Goal: Check status: Check status

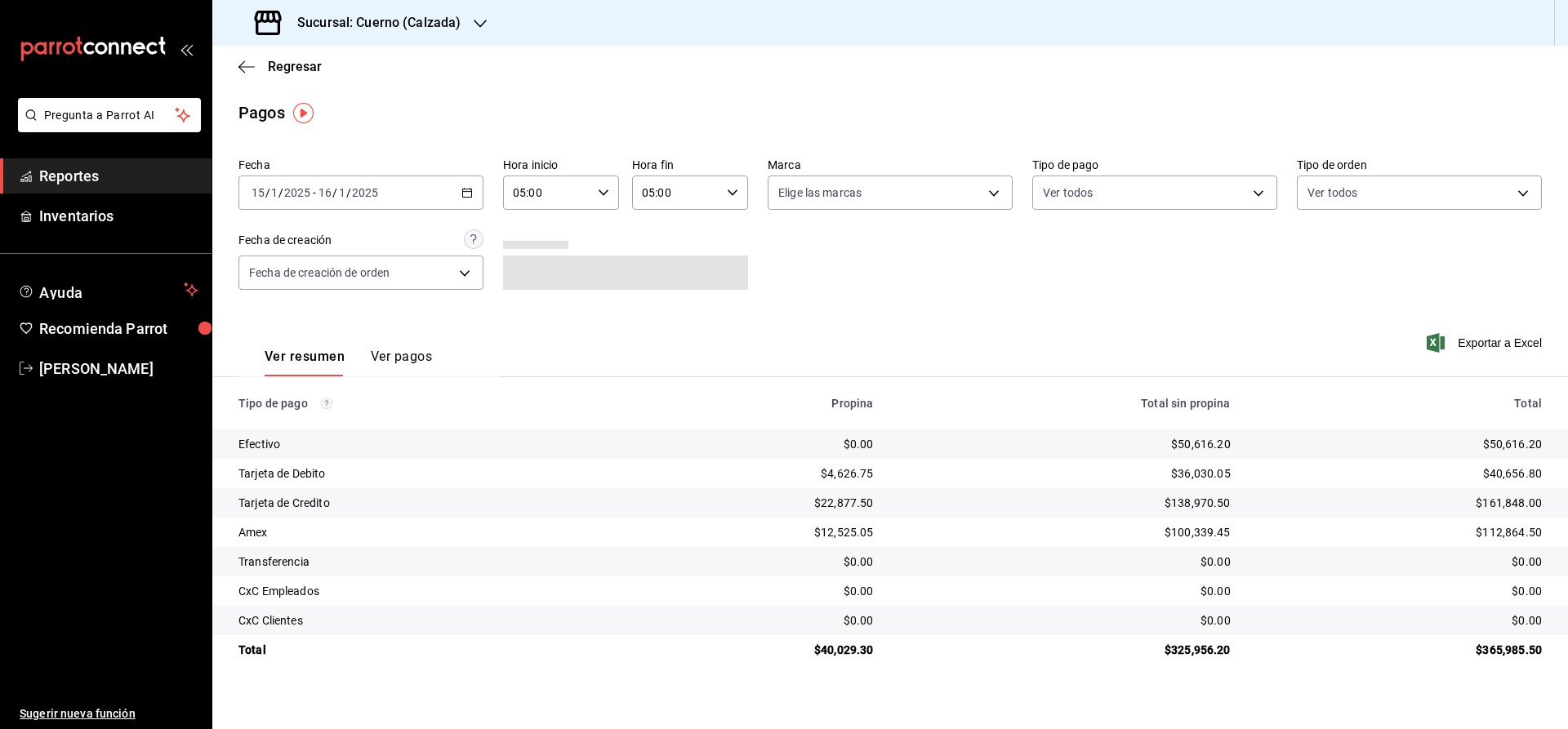
click at [327, 25] on h3 "Sucursal: Cuerno (Calzada)" at bounding box center [373, 22] width 176 height 19
click at [258, 111] on span "Clavadito (Calzada)" at bounding box center [277, 107] width 103 height 17
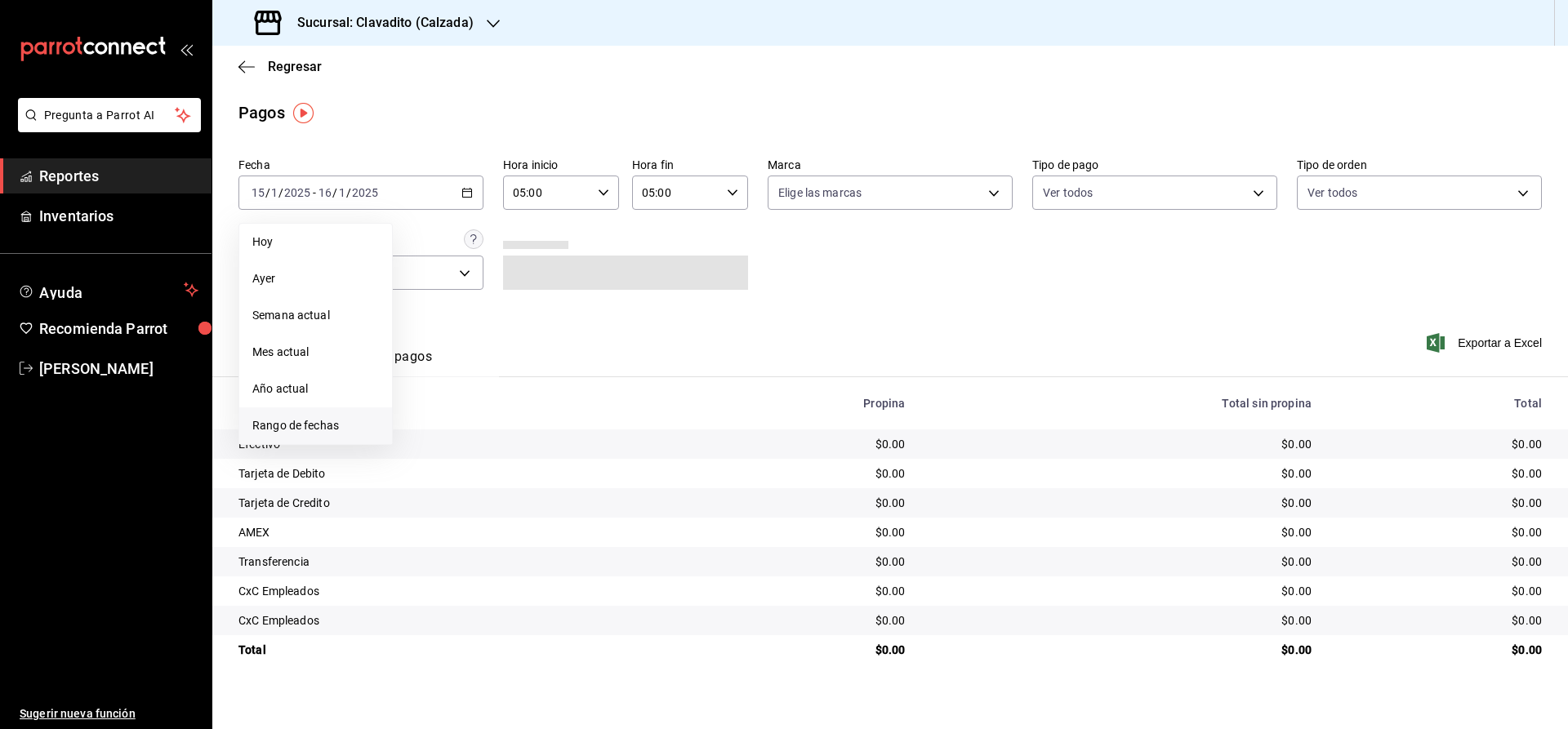
click at [328, 420] on span "Rango de fechas" at bounding box center [316, 426] width 127 height 17
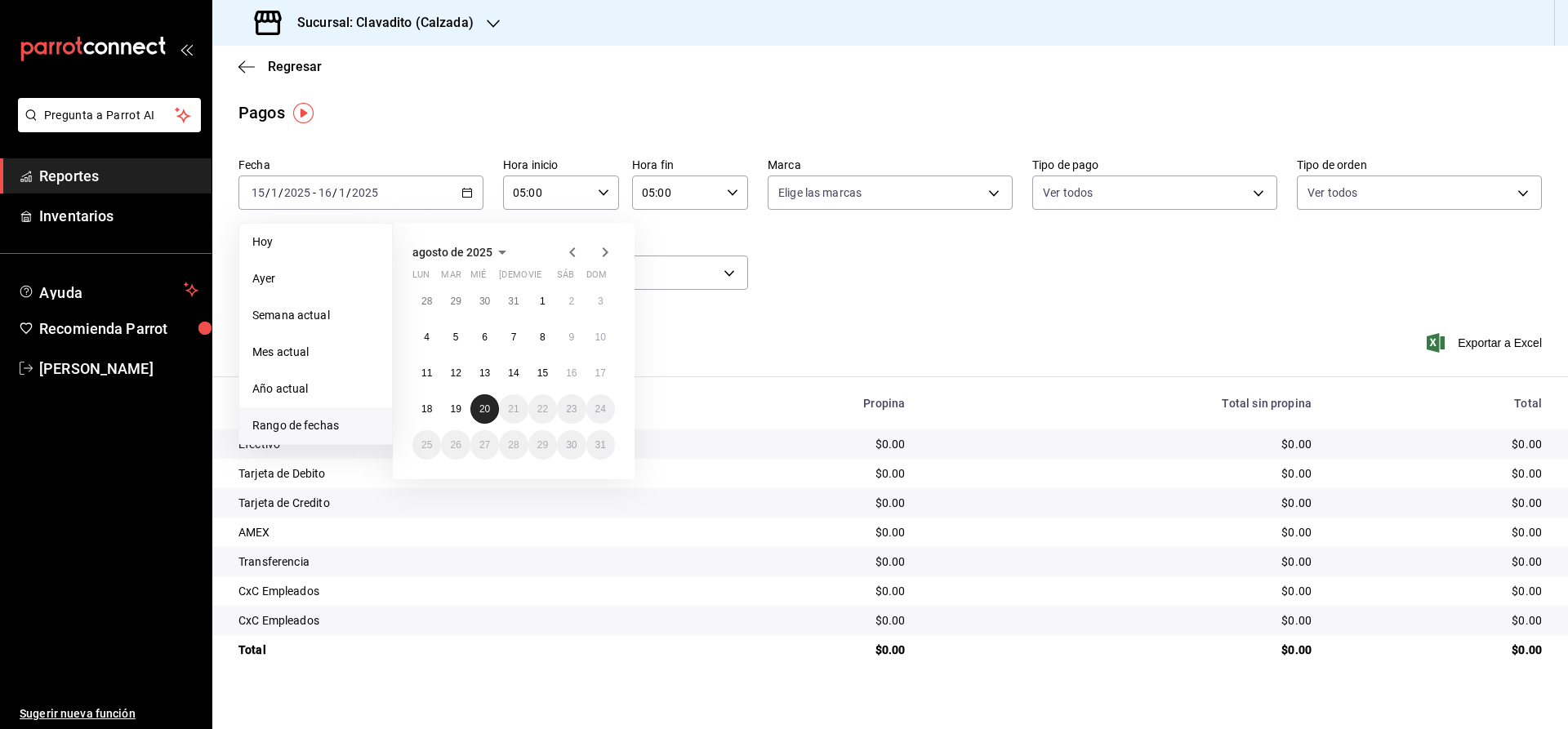
click at [488, 407] on abbr "20" at bounding box center [484, 410] width 11 height 12
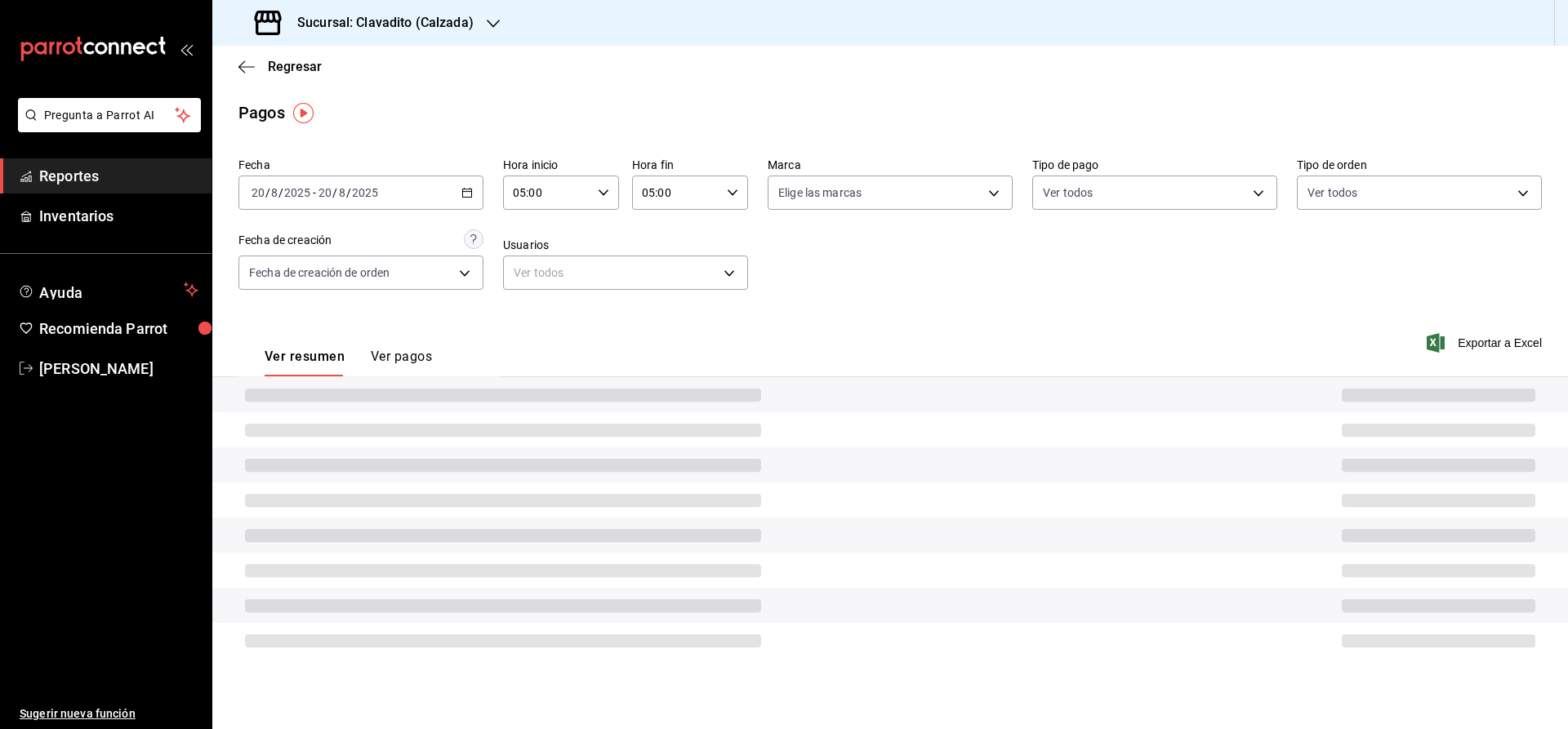
type input "00:00"
type input "23:59"
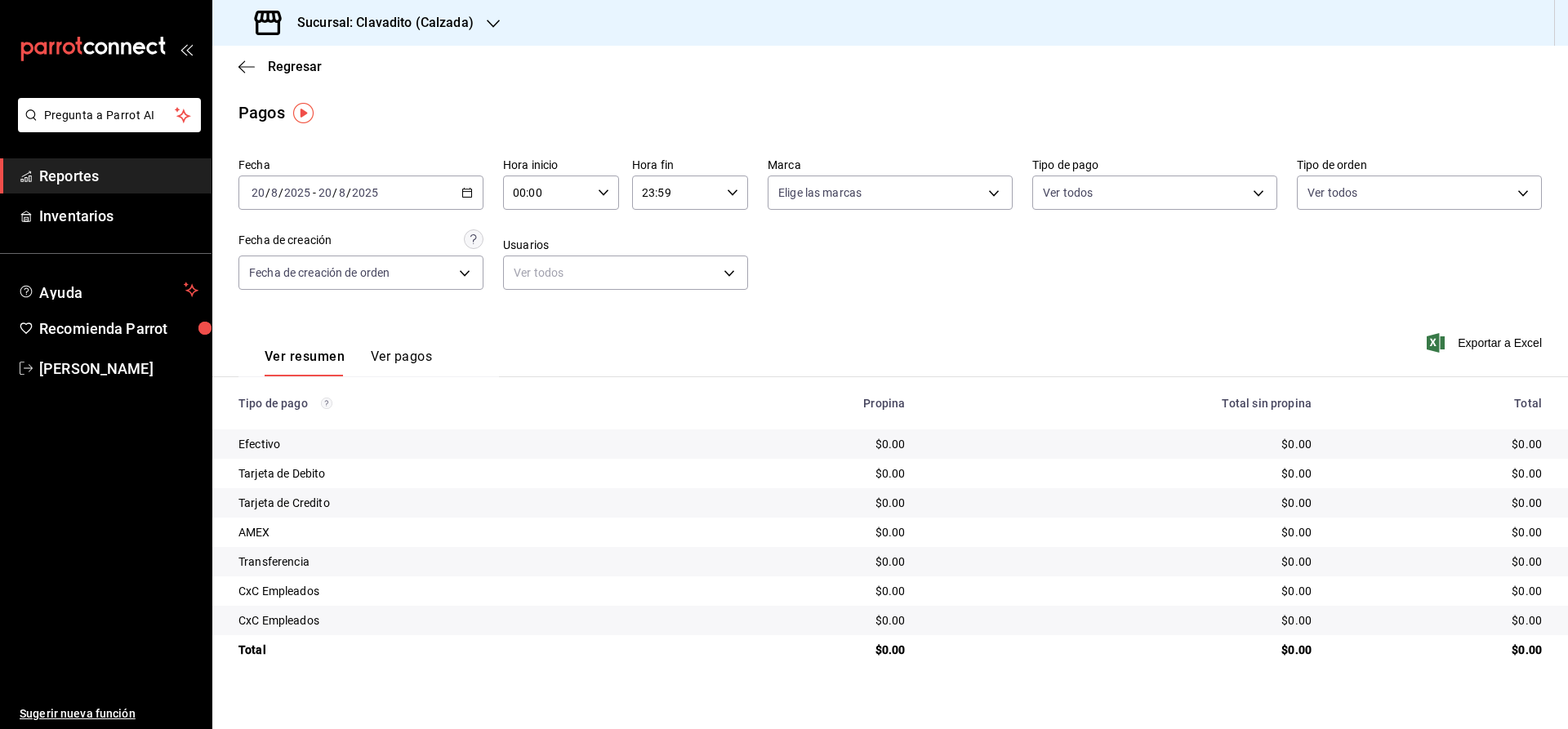
click at [160, 166] on span "Reportes" at bounding box center [118, 175] width 160 height 22
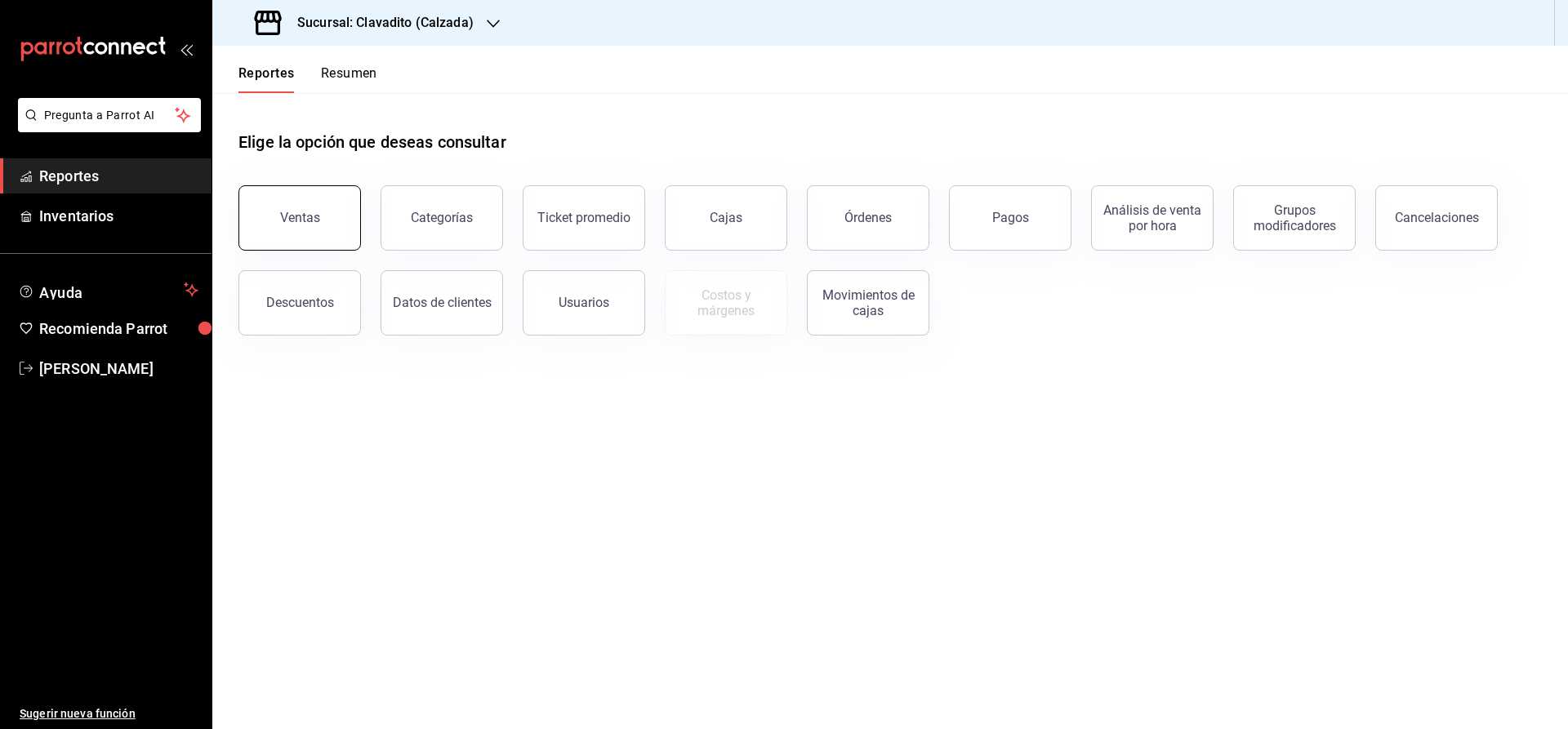
click at [286, 222] on div "Ventas" at bounding box center [299, 218] width 40 height 15
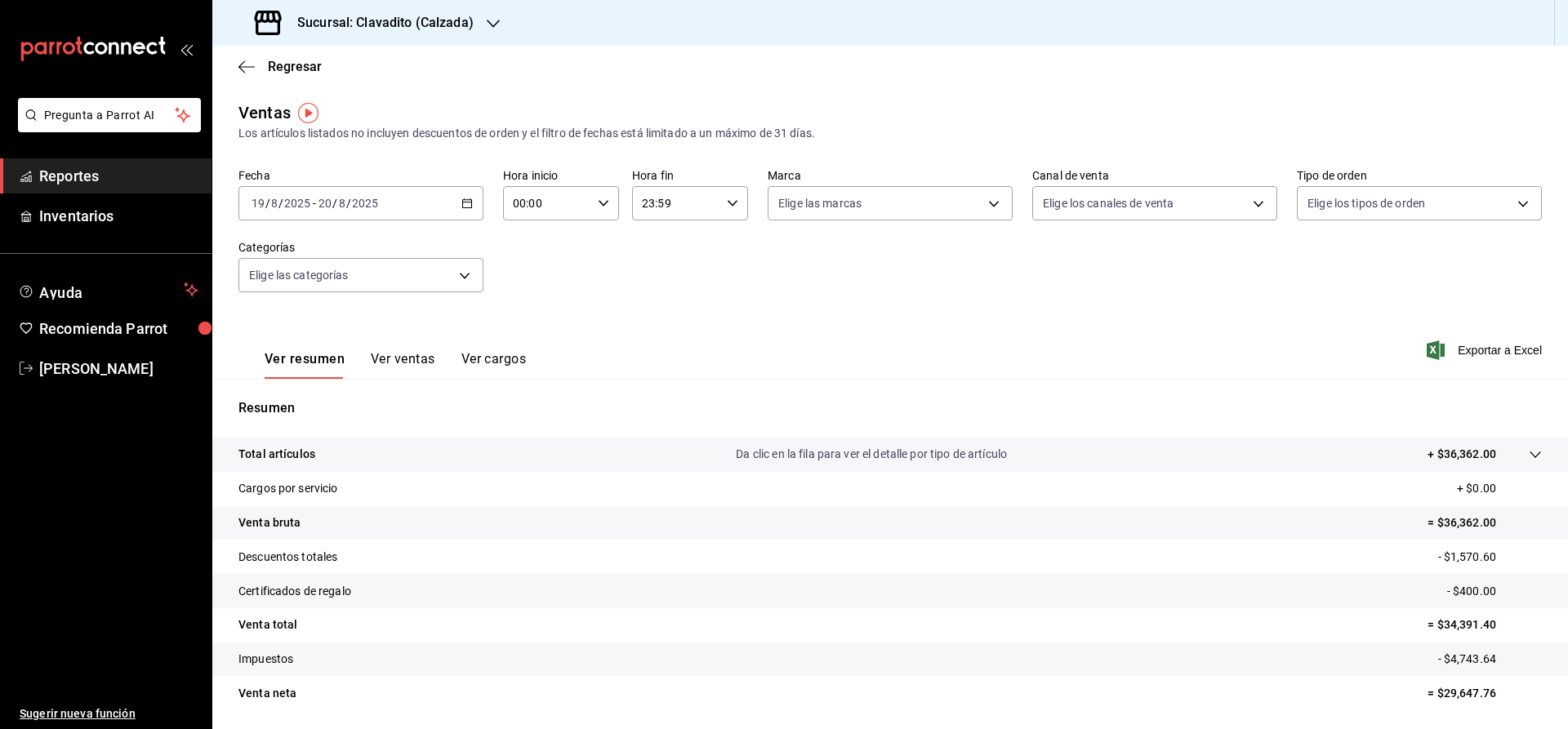
click at [462, 205] on \(Stroke\) "button" at bounding box center [467, 203] width 10 height 9
click at [284, 397] on span "Rango de fechas" at bounding box center [316, 400] width 127 height 17
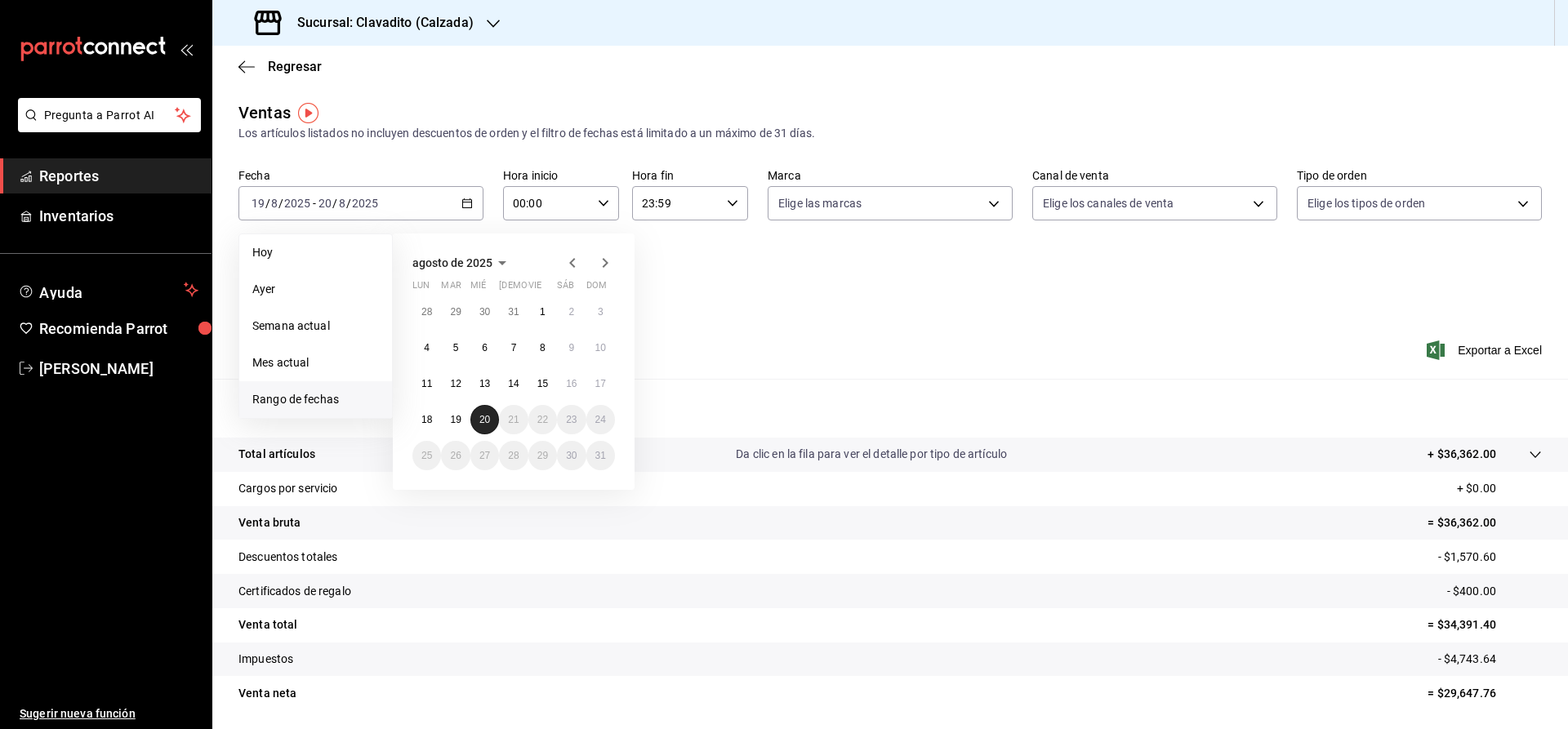
click at [489, 422] on abbr "20" at bounding box center [484, 420] width 11 height 12
